Goal: Entertainment & Leisure: Consume media (video, audio)

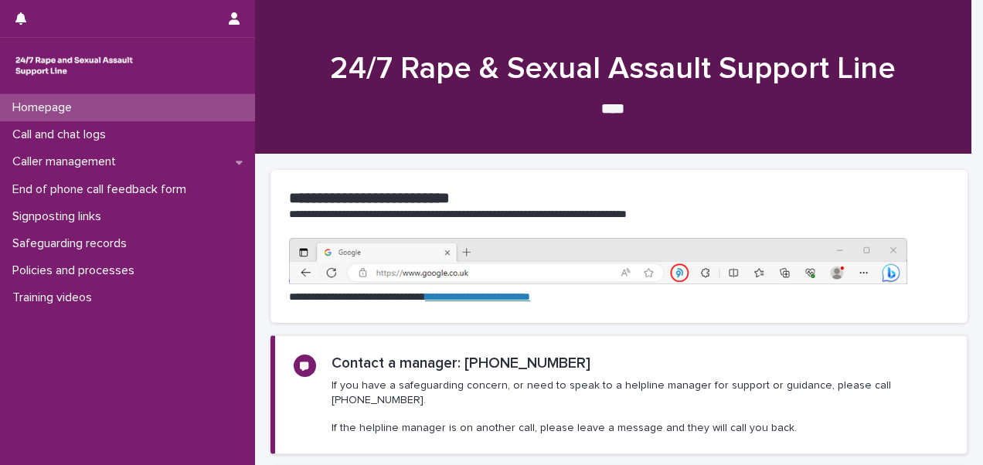
scroll to position [278, 0]
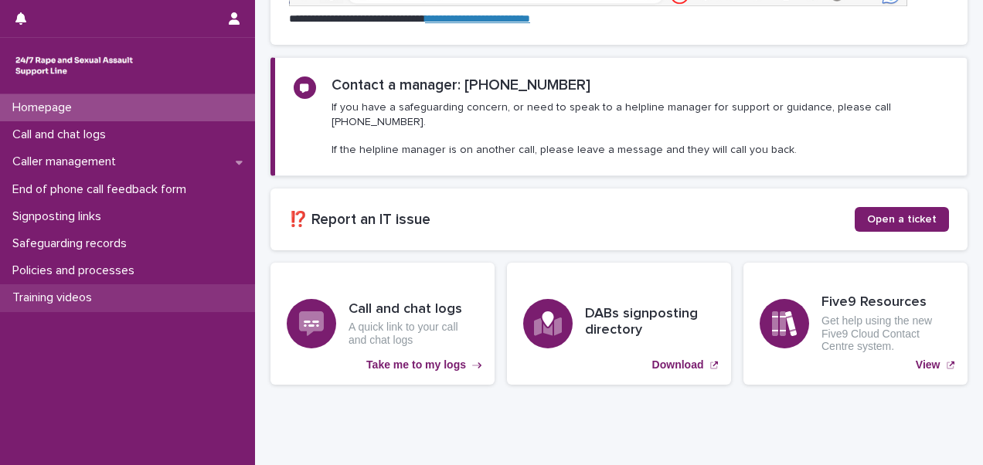
click at [70, 291] on p "Training videos" at bounding box center [55, 298] width 98 height 15
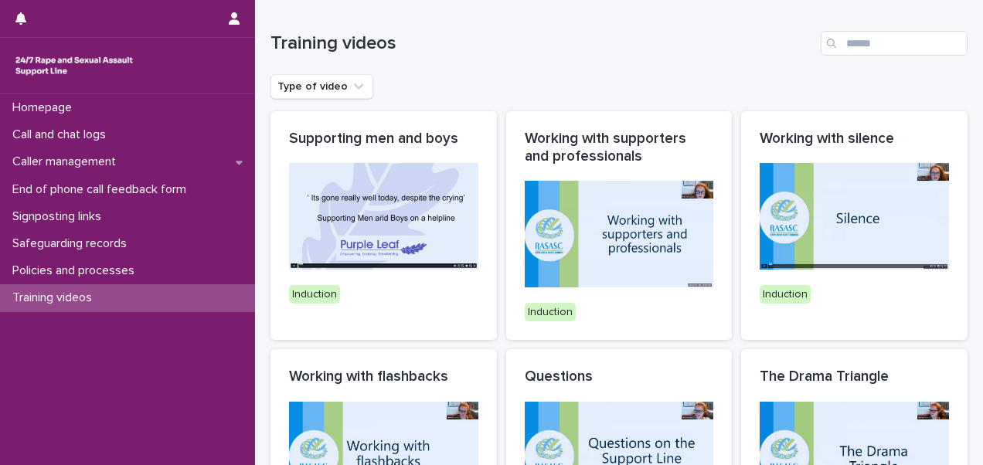
click at [493, 29] on div "Training videos" at bounding box center [619, 37] width 697 height 74
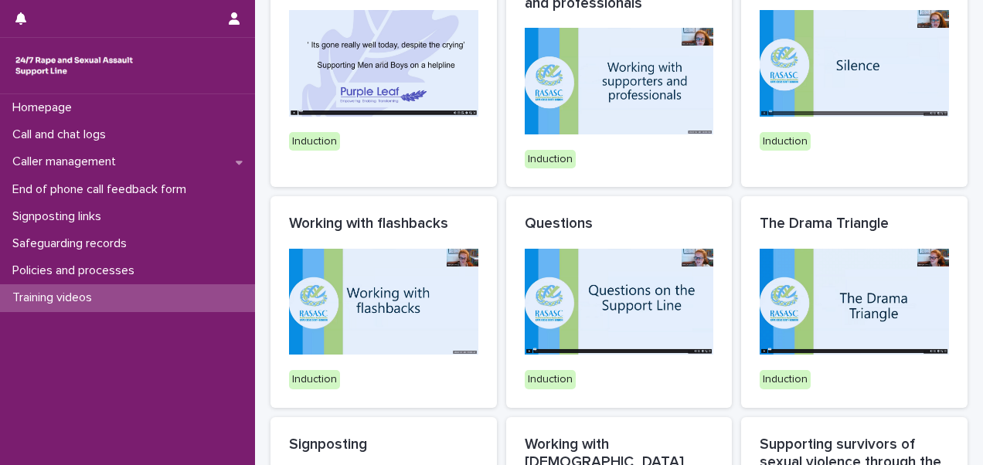
scroll to position [155, 0]
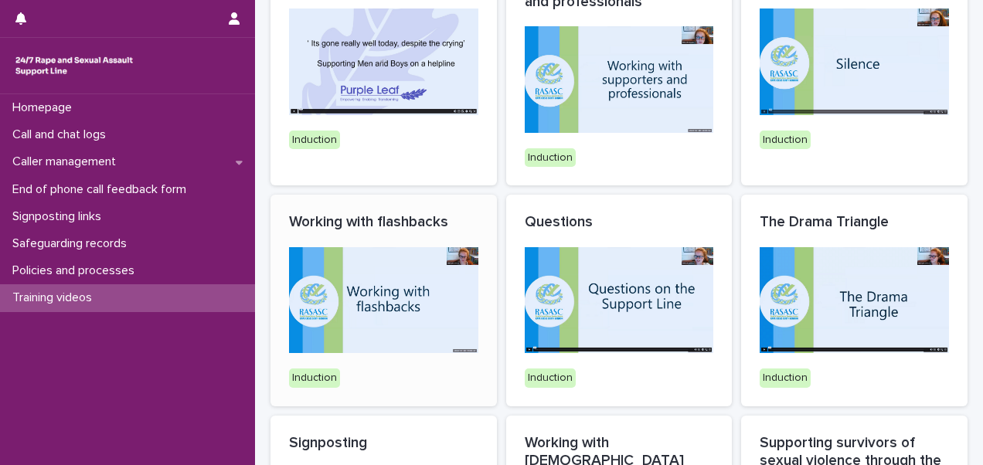
click at [386, 300] on img at bounding box center [383, 300] width 189 height 107
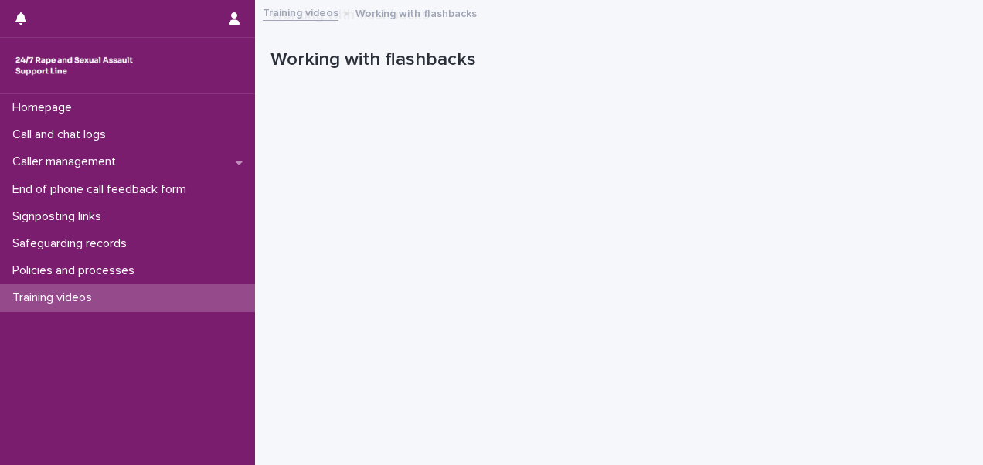
scroll to position [326, 0]
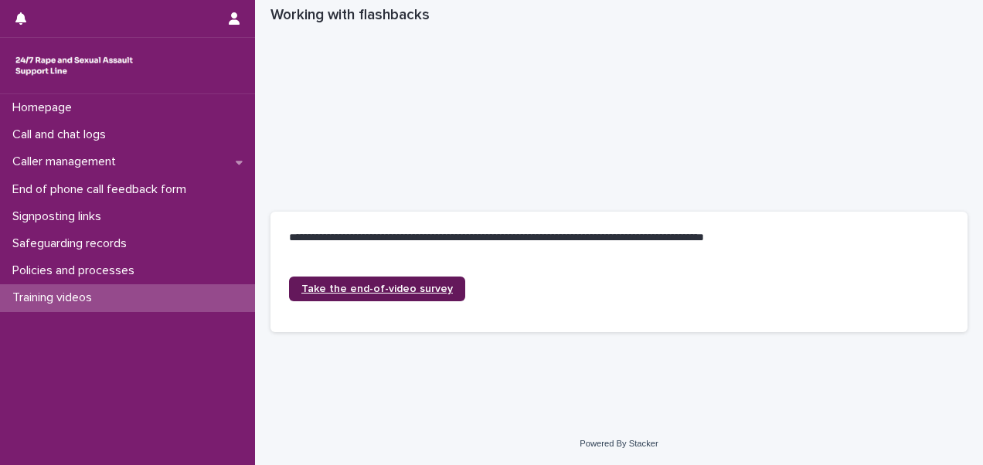
click at [342, 281] on link "Take the end-of-video survey" at bounding box center [377, 289] width 176 height 25
drag, startPoint x: 728, startPoint y: 2, endPoint x: 579, endPoint y: 14, distance: 149.7
click at [579, 14] on div "Working with flashbacks" at bounding box center [614, 15] width 686 height 30
drag, startPoint x: 931, startPoint y: 3, endPoint x: 564, endPoint y: 13, distance: 367.3
click at [564, 13] on div "Working with flashbacks" at bounding box center [614, 15] width 686 height 30
